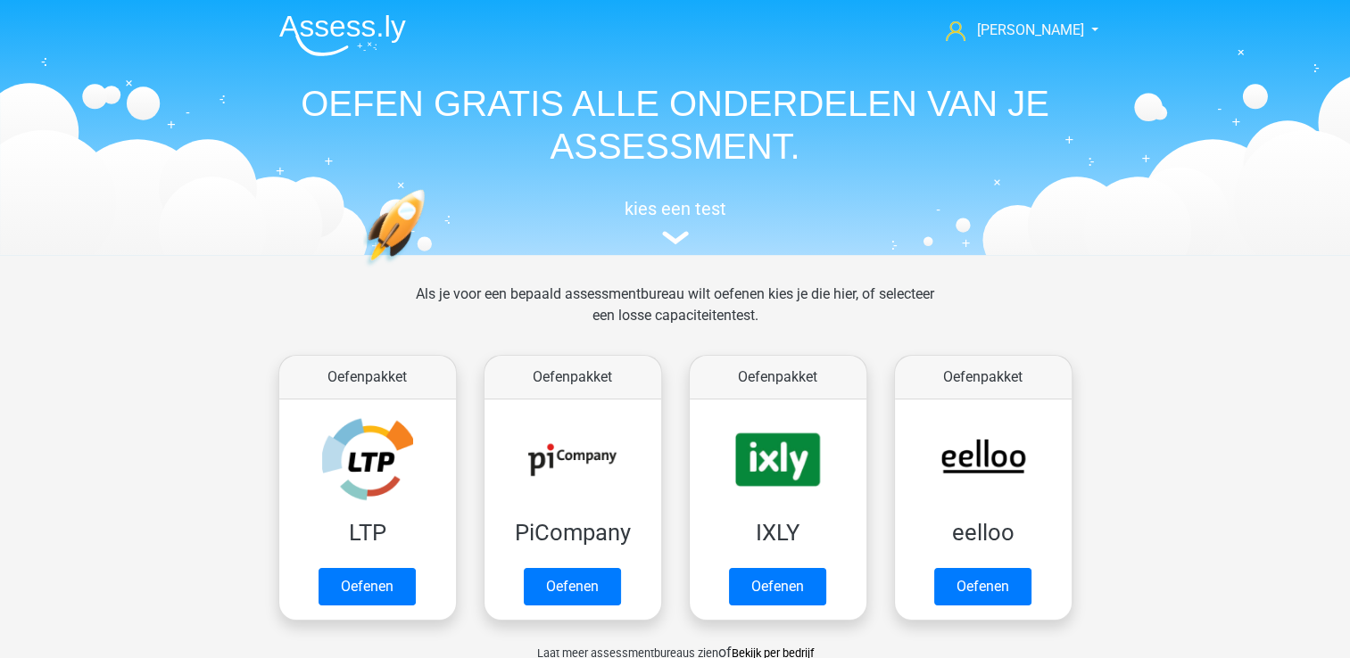
click at [789, 572] on link "Oefenen" at bounding box center [777, 586] width 97 height 37
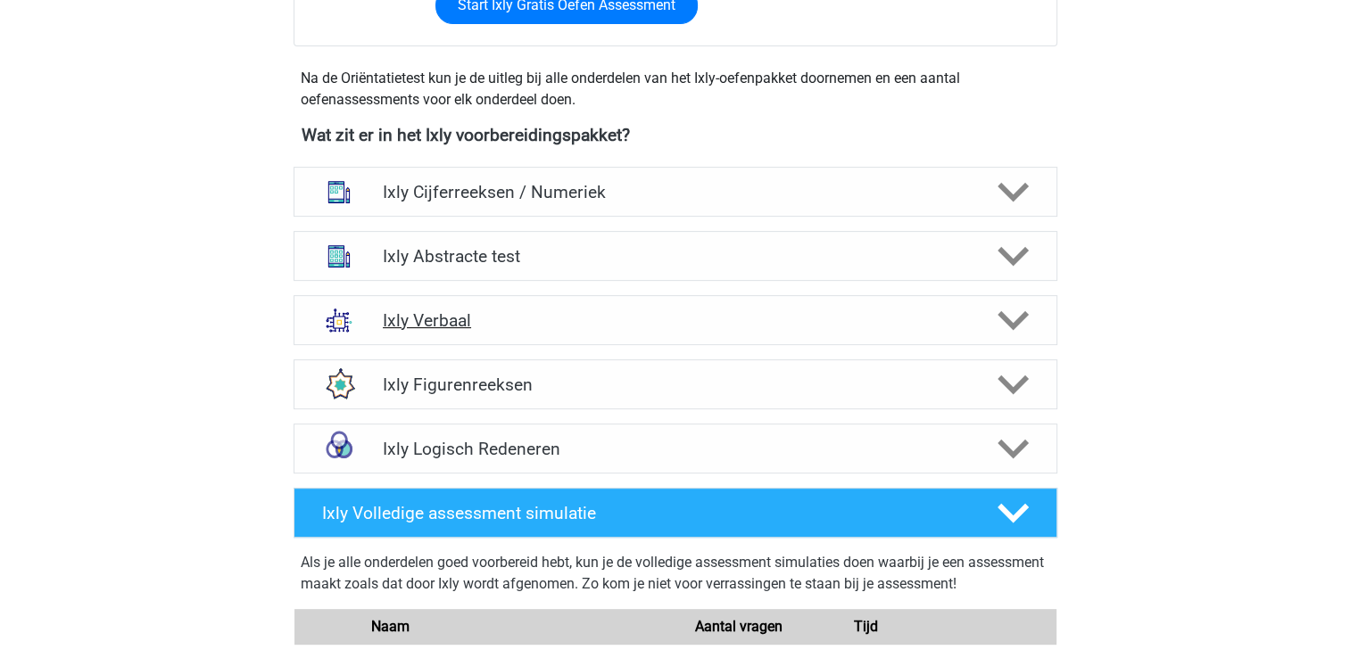
scroll to position [624, 0]
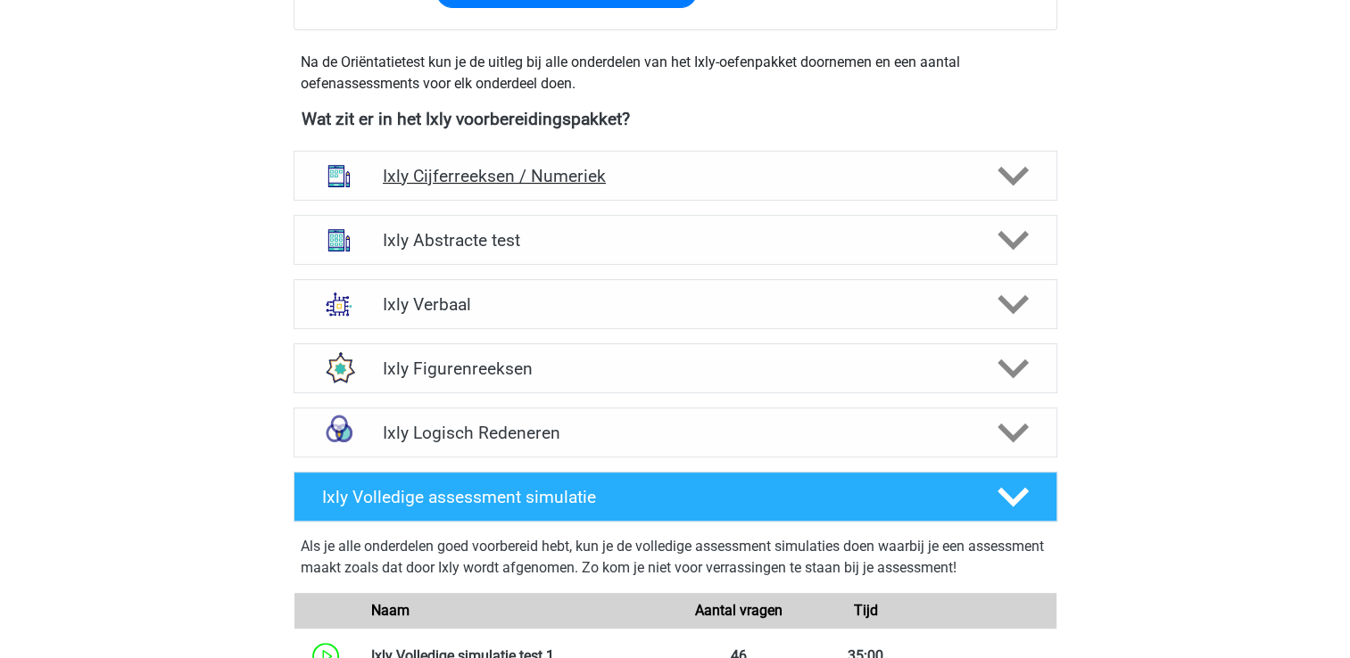
click at [443, 190] on div "Ixly Cijferreeksen / Numeriek" at bounding box center [675, 176] width 764 height 50
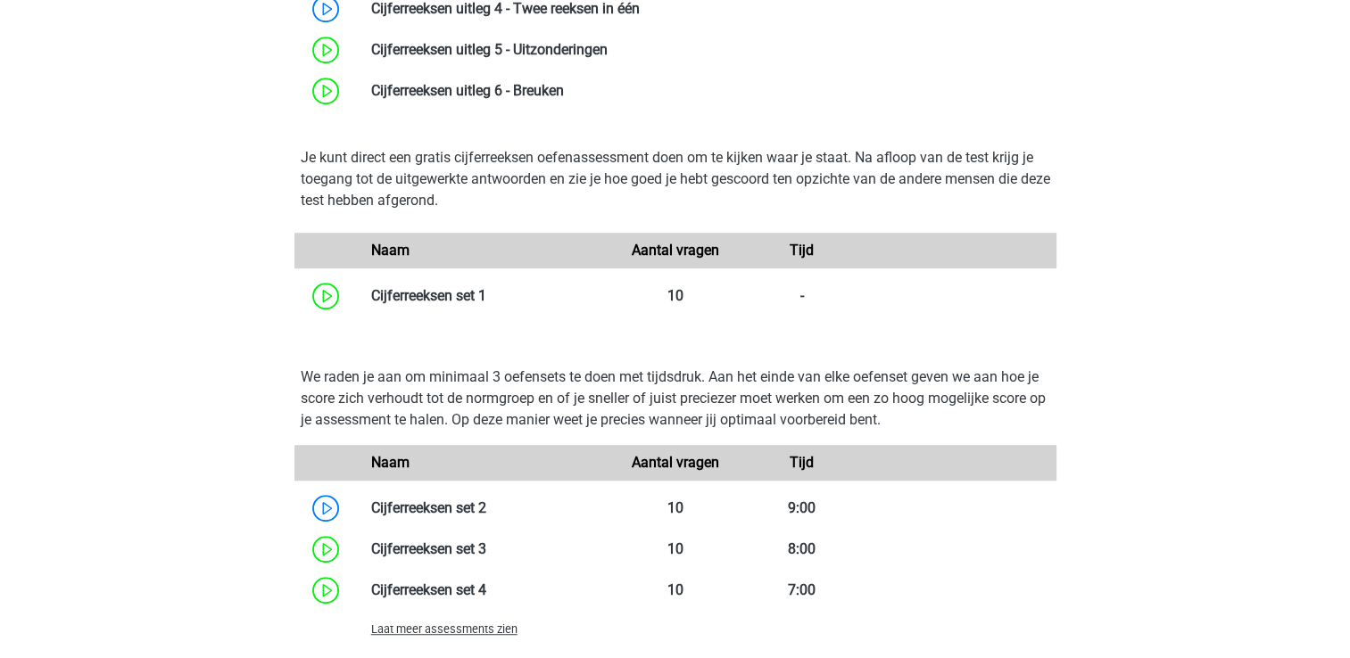
scroll to position [1249, 0]
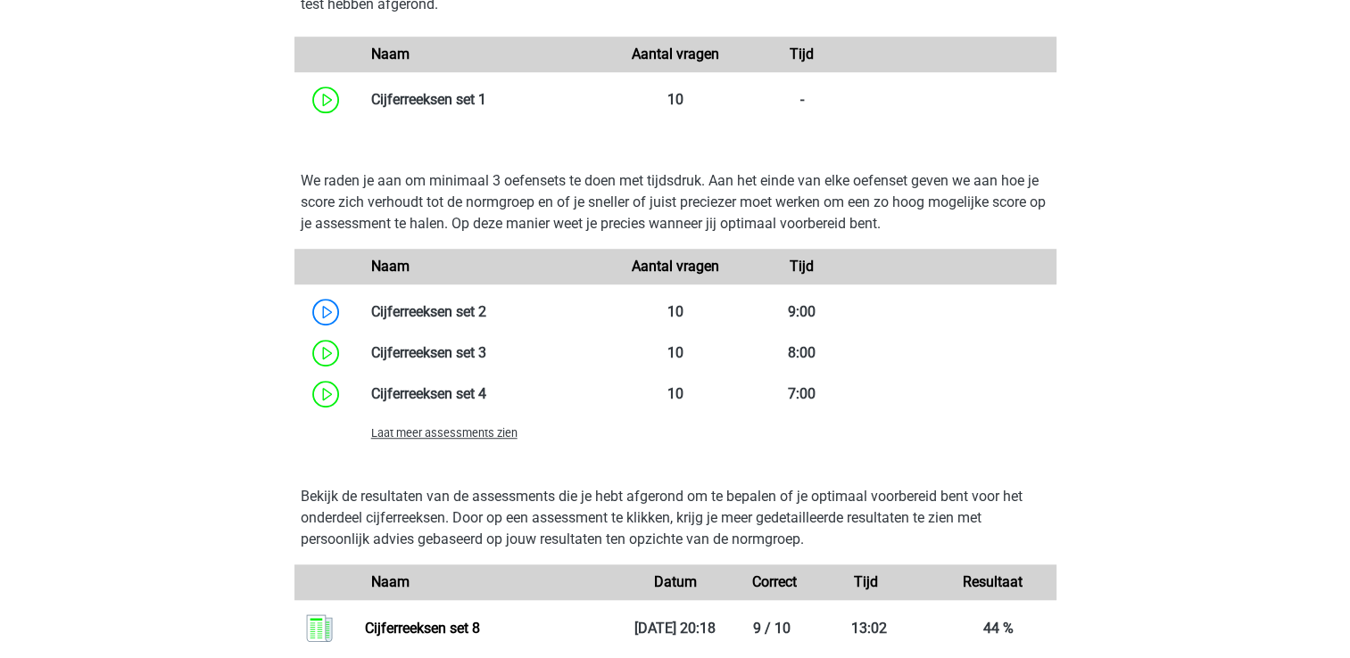
click at [442, 431] on span "Laat meer assessments zien" at bounding box center [444, 432] width 146 height 13
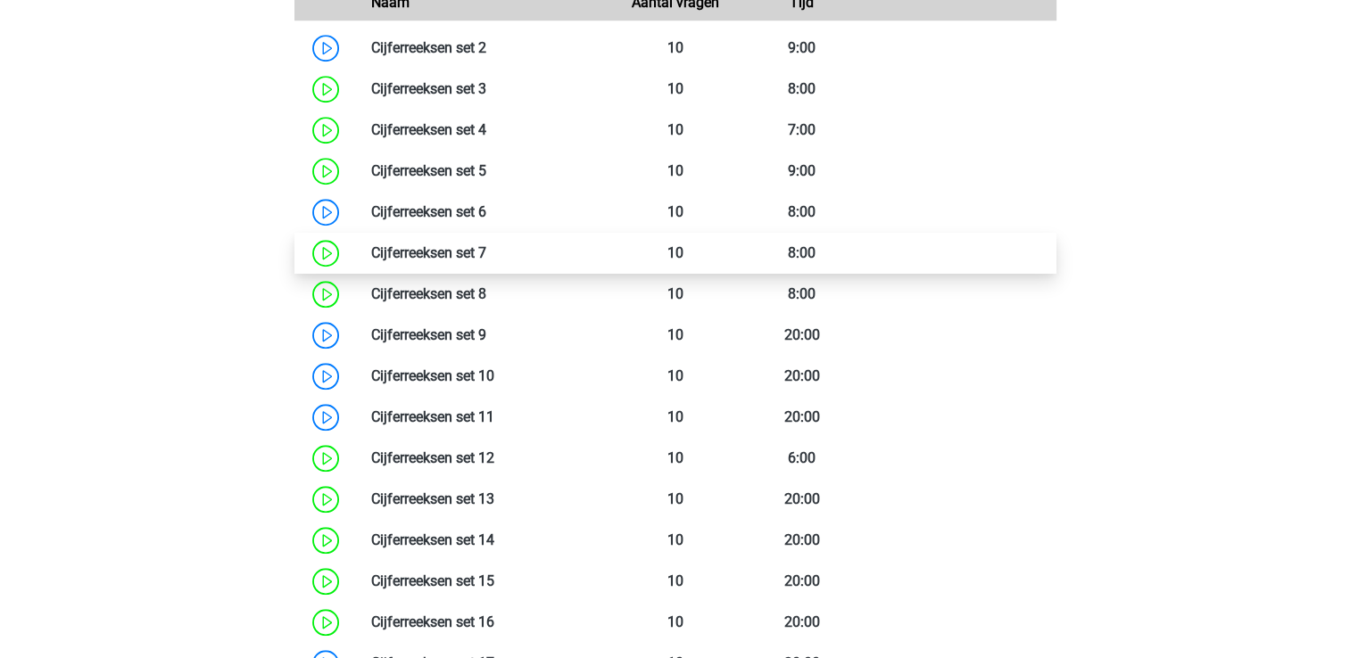
scroll to position [1516, 0]
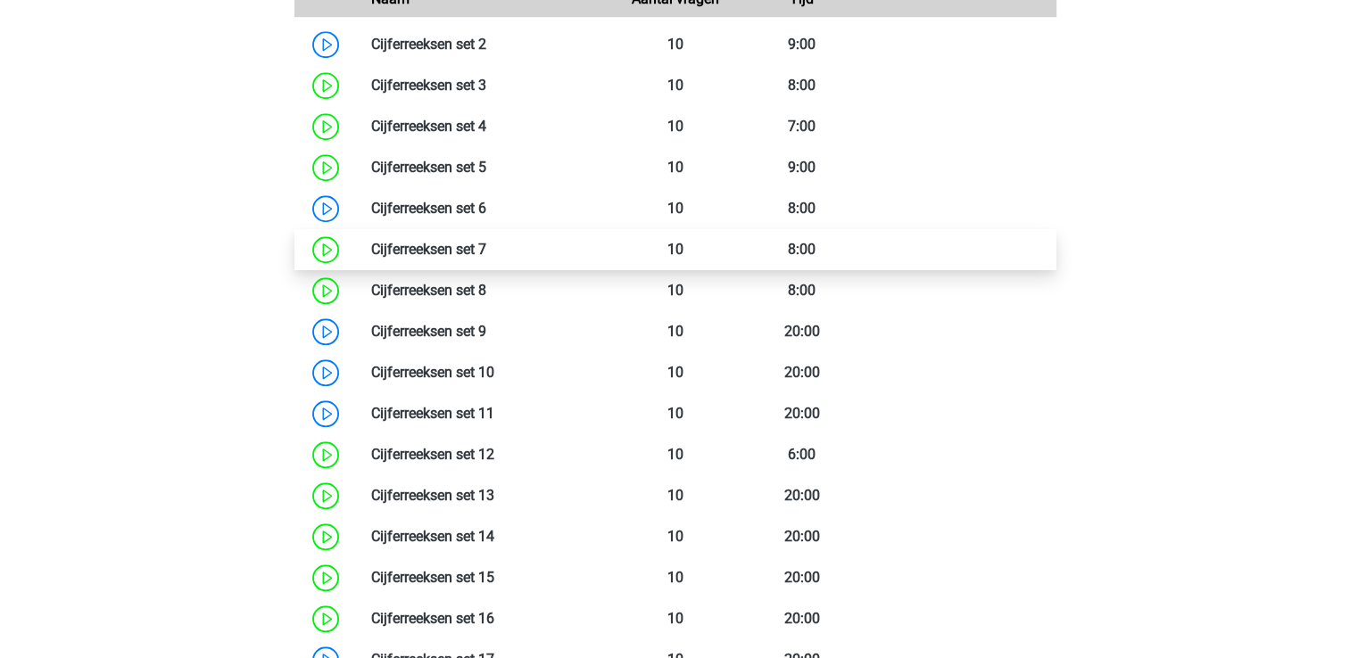
click at [494, 504] on link at bounding box center [494, 495] width 0 height 17
